Goal: Transaction & Acquisition: Purchase product/service

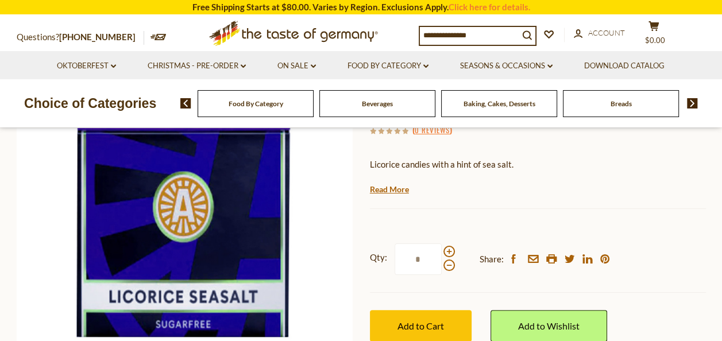
scroll to position [140, 0]
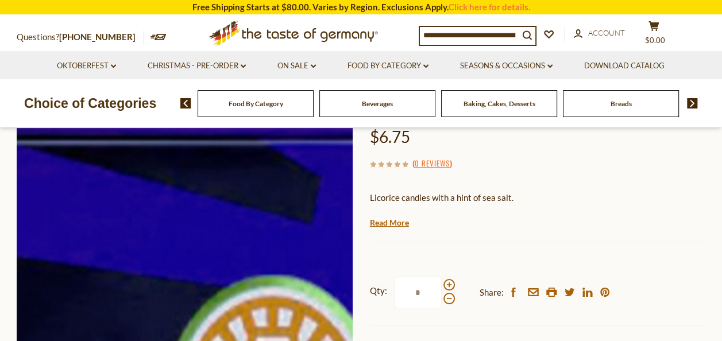
click at [147, 176] on img at bounding box center [185, 223] width 336 height 336
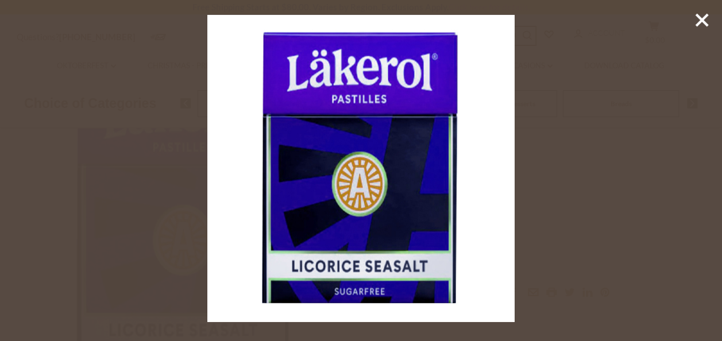
click at [300, 160] on img at bounding box center [360, 168] width 307 height 307
click at [426, 154] on img at bounding box center [360, 168] width 307 height 307
click at [697, 21] on icon at bounding box center [701, 19] width 17 height 17
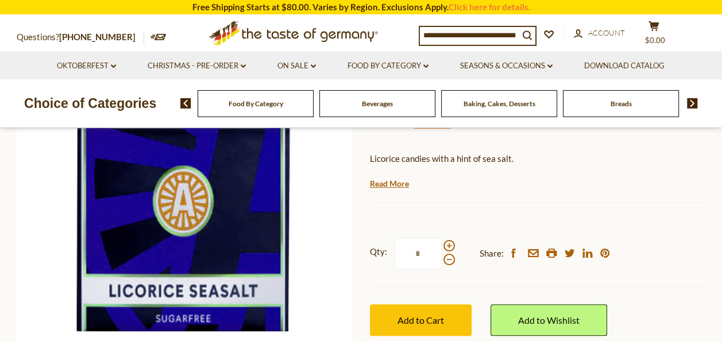
scroll to position [177, 0]
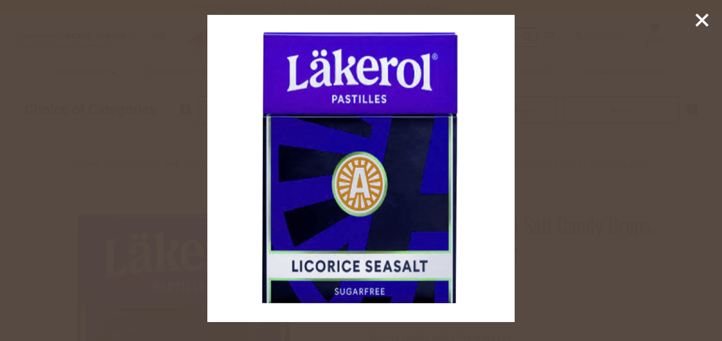
click at [316, 247] on img at bounding box center [360, 168] width 307 height 307
